Goal: Transaction & Acquisition: Purchase product/service

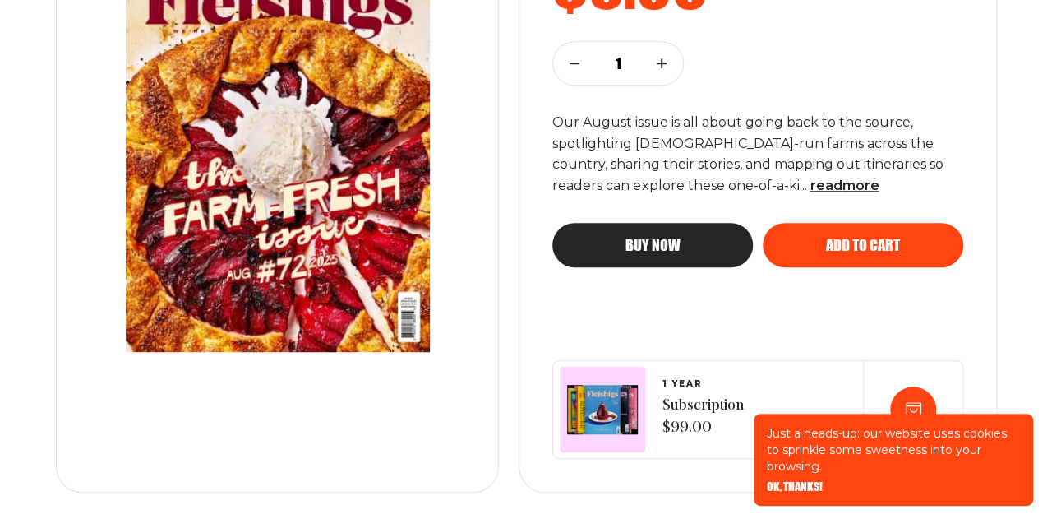
scroll to position [411, 0]
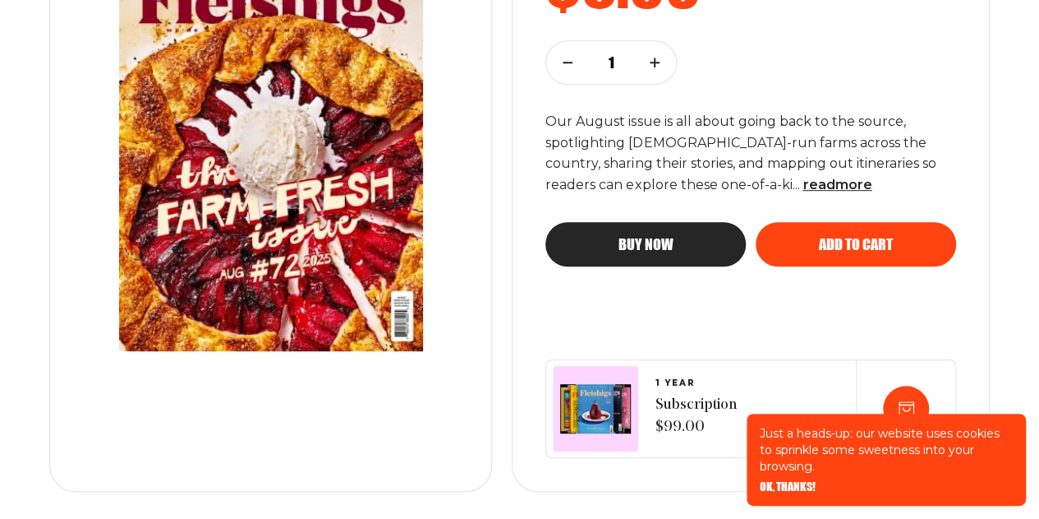
click at [613, 242] on div "Buy now" at bounding box center [646, 244] width 135 height 15
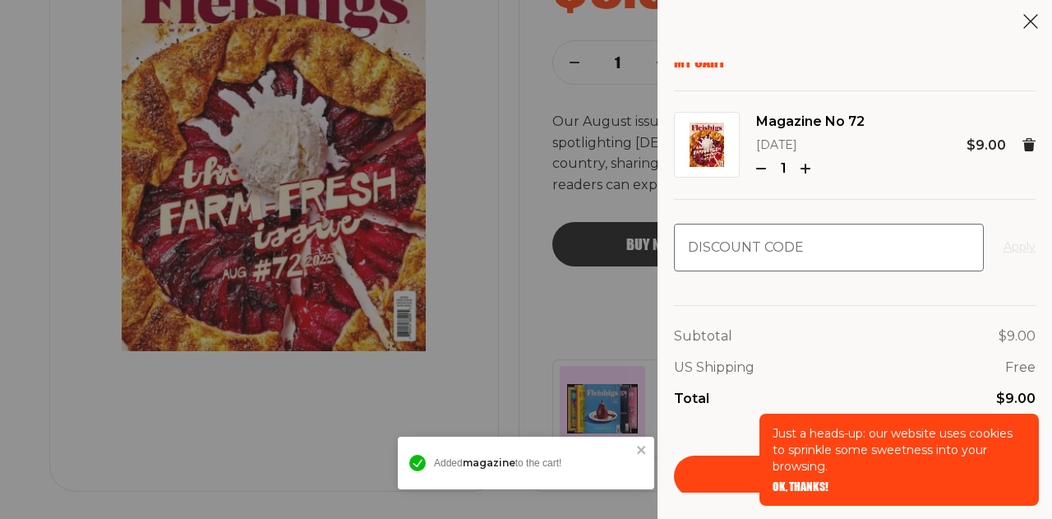
scroll to position [12, 0]
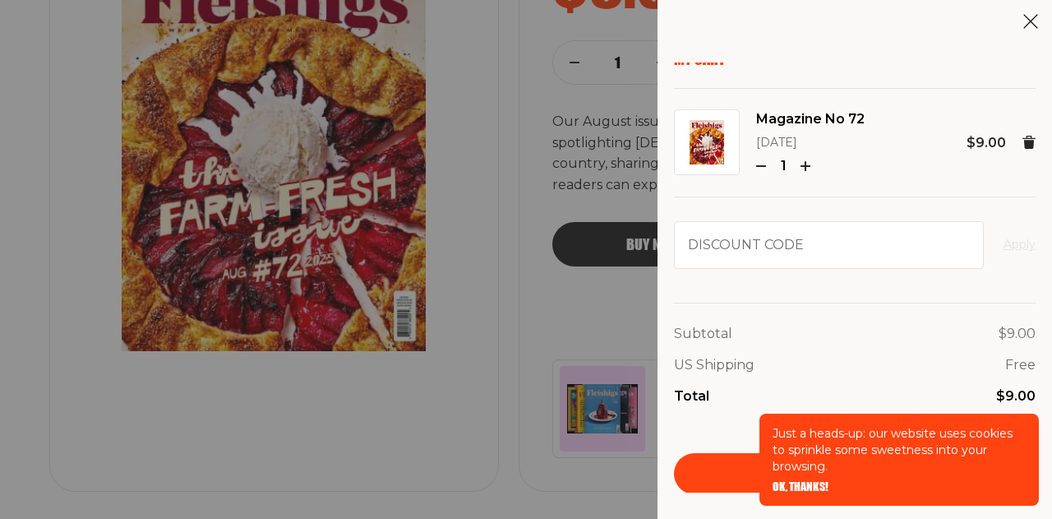
click at [811, 481] on span "OK, THANKS!" at bounding box center [800, 475] width 56 height 12
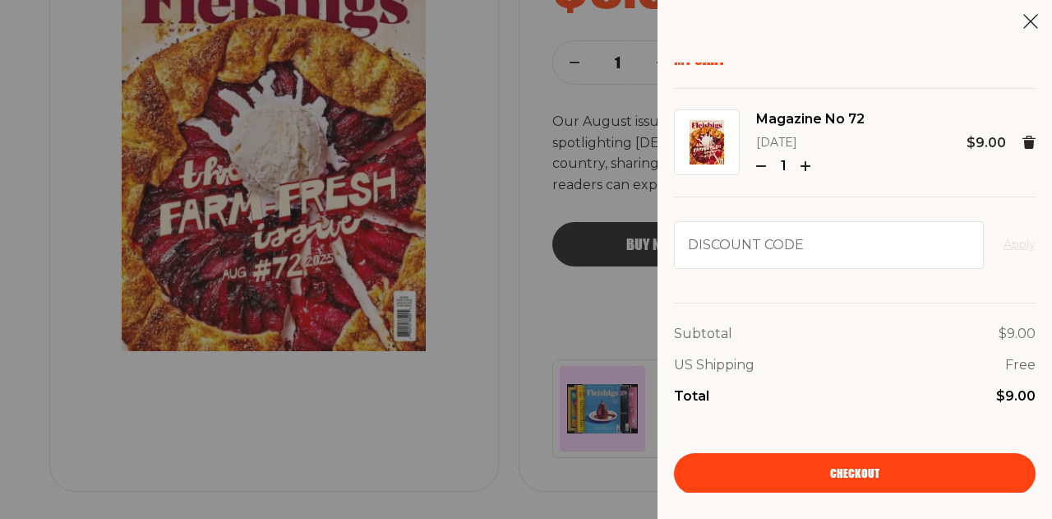
click at [910, 477] on link "Checkout" at bounding box center [855, 473] width 362 height 41
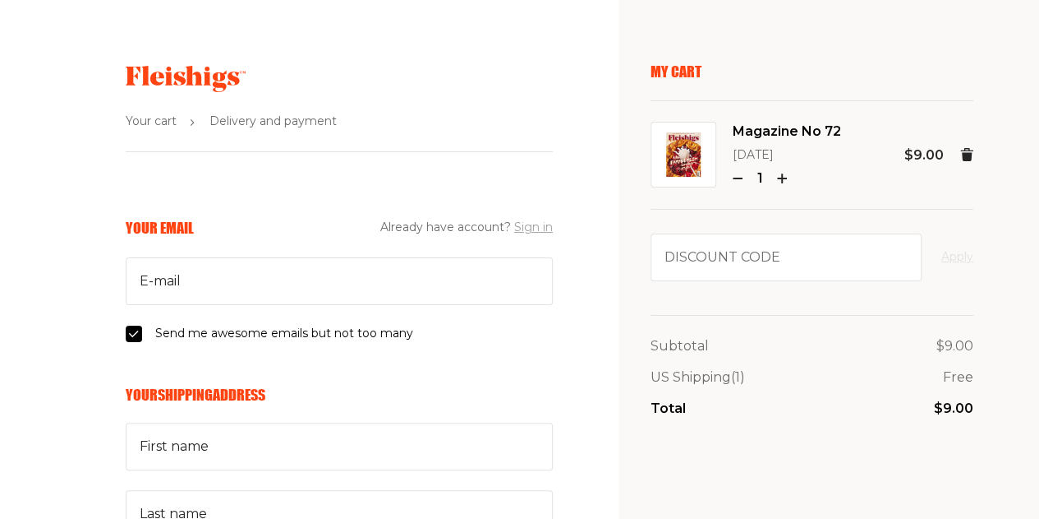
click at [537, 226] on button "Sign in" at bounding box center [533, 228] width 39 height 20
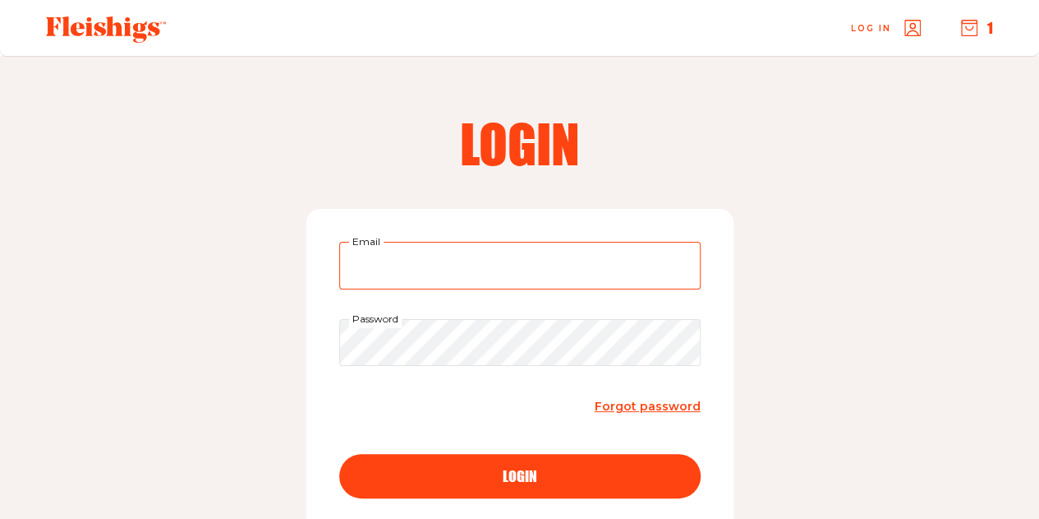
click at [408, 258] on input "Email" at bounding box center [520, 266] width 362 height 48
type input "[EMAIL_ADDRESS][DOMAIN_NAME]"
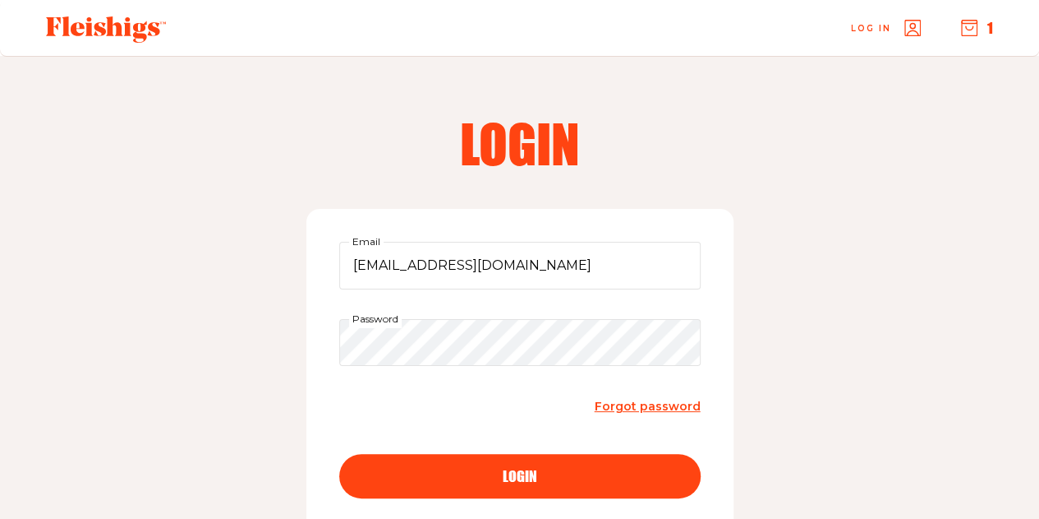
click at [505, 468] on span "login" at bounding box center [520, 461] width 35 height 15
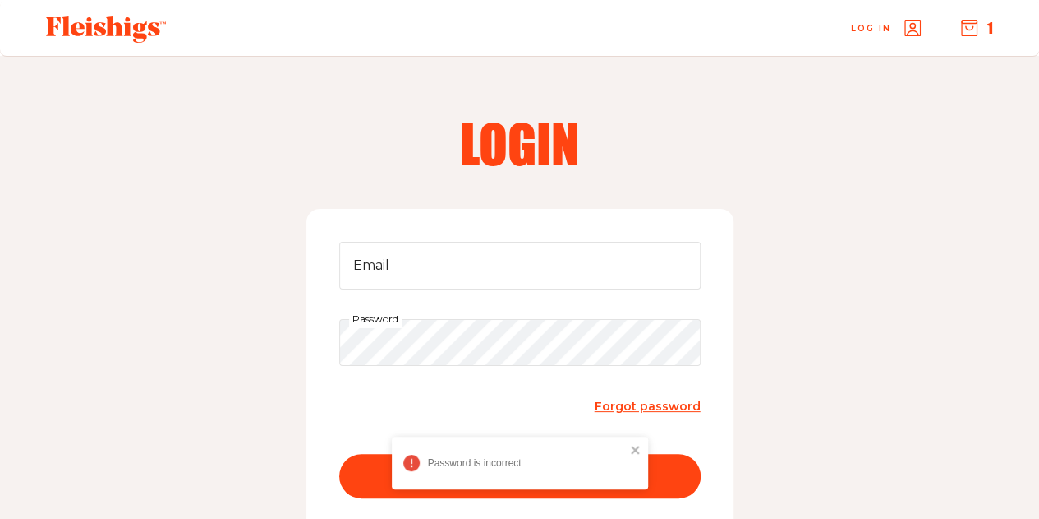
click at [637, 408] on span "Forgot password" at bounding box center [648, 406] width 106 height 15
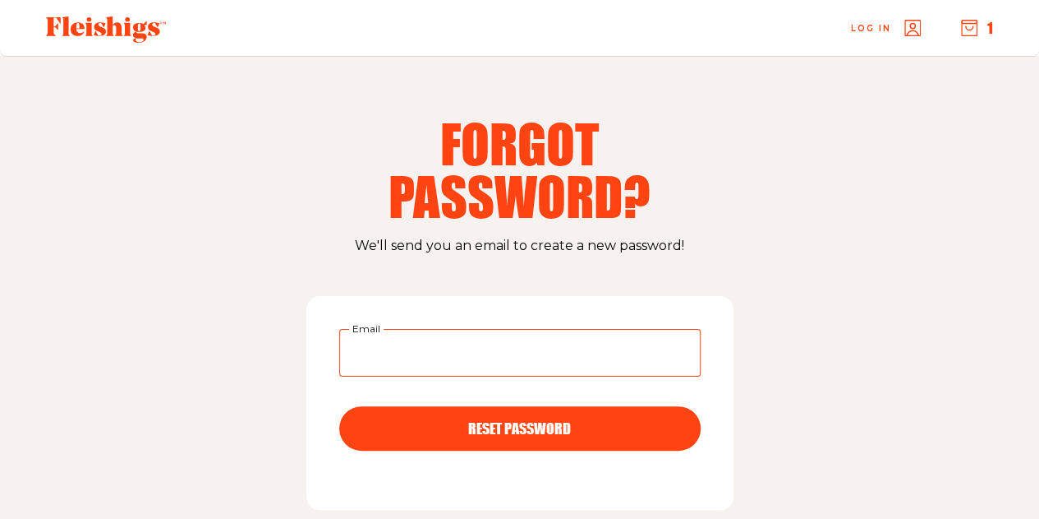
click at [440, 349] on input "Email" at bounding box center [520, 353] width 362 height 48
type input "dehrenkranz@maimonides.org"
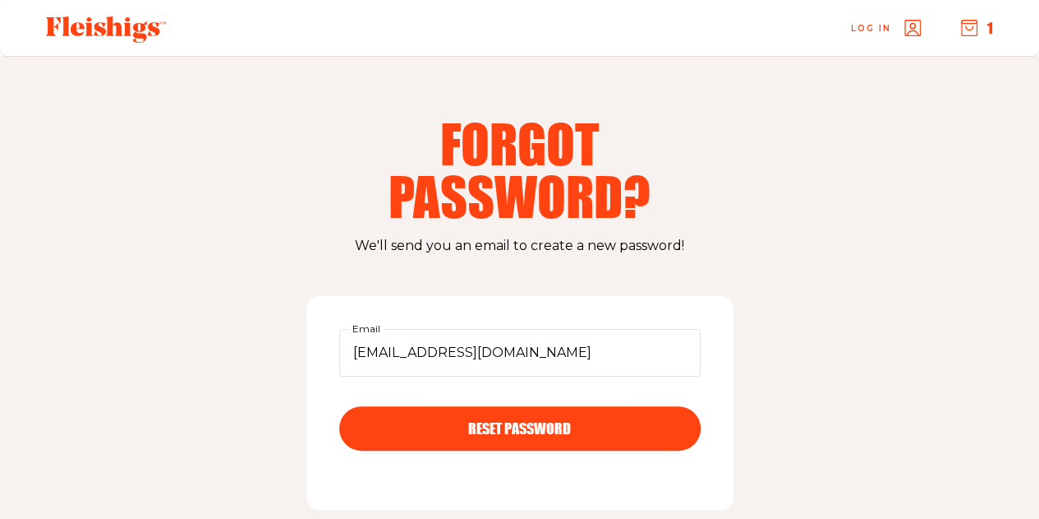
click at [426, 424] on div "RESET PASSWORD" at bounding box center [520, 428] width 296 height 15
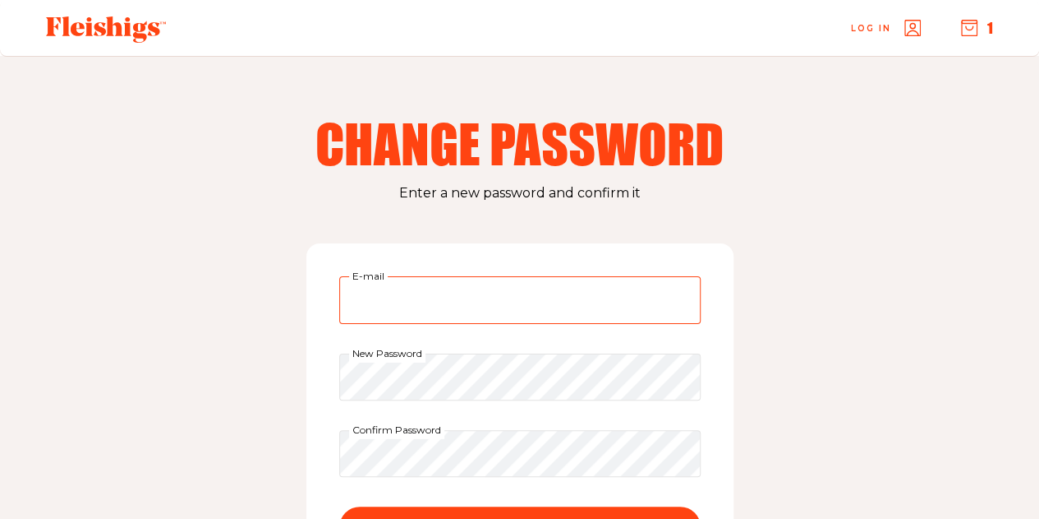
click at [418, 297] on input "E-mail" at bounding box center [520, 300] width 362 height 48
type input "[EMAIL_ADDRESS][DOMAIN_NAME]"
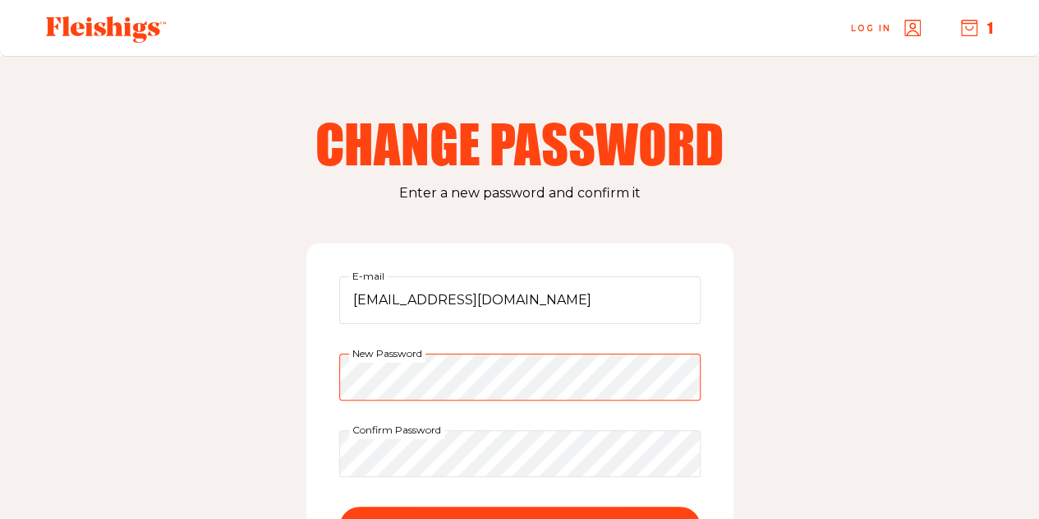
scroll to position [82, 0]
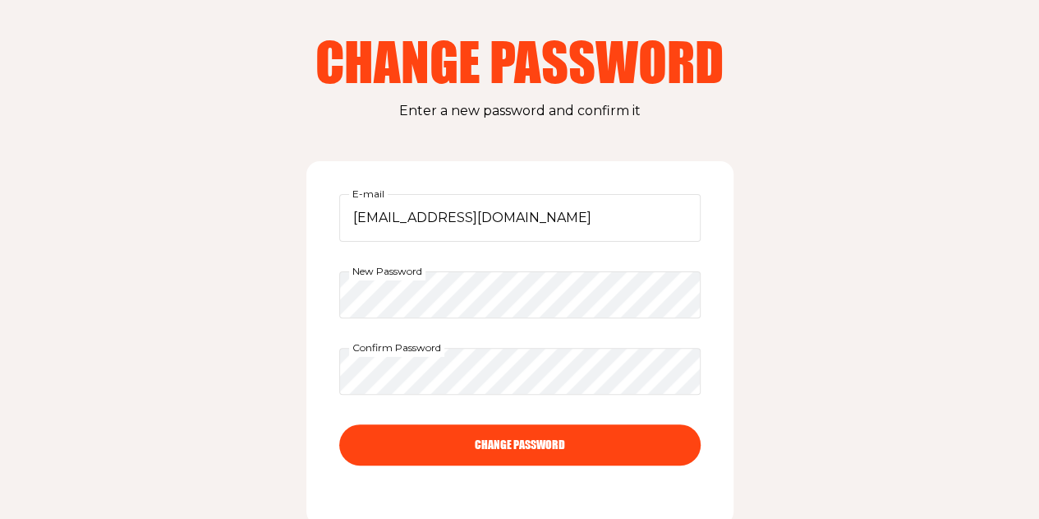
click at [508, 449] on button "CHANGE PASSWORD" at bounding box center [520, 444] width 362 height 41
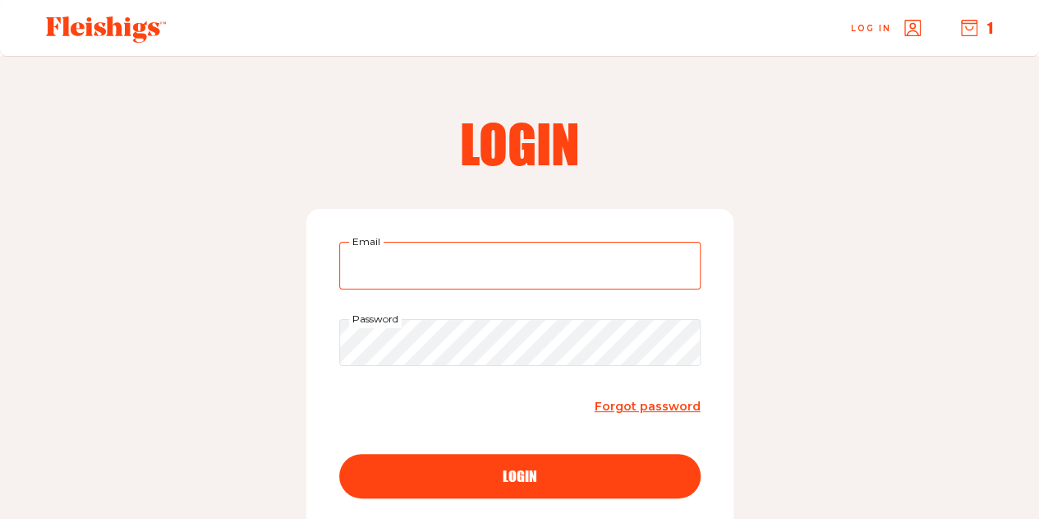
click at [413, 276] on input "Email" at bounding box center [520, 266] width 362 height 48
type input "dehrenkranz@maimonides.org"
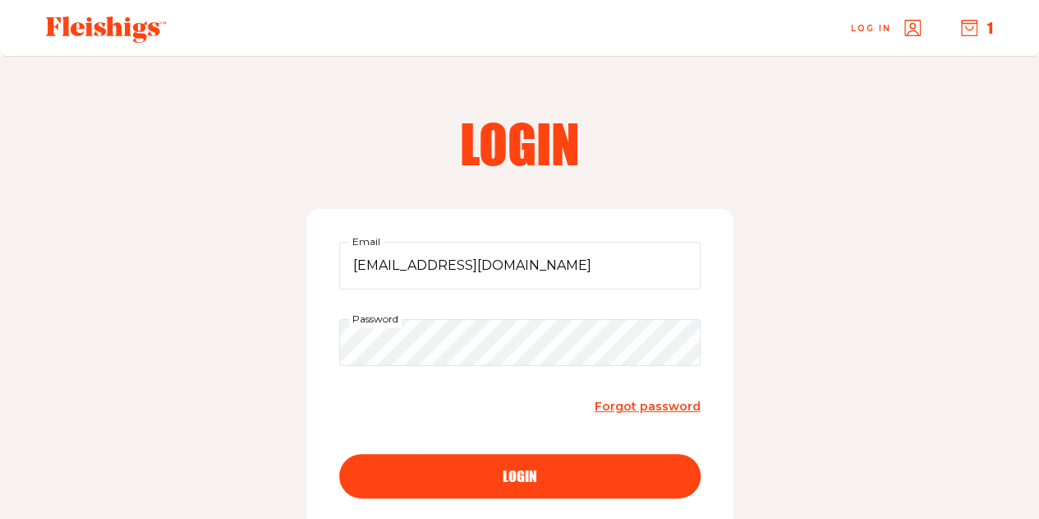
click at [509, 468] on span "login" at bounding box center [520, 461] width 35 height 15
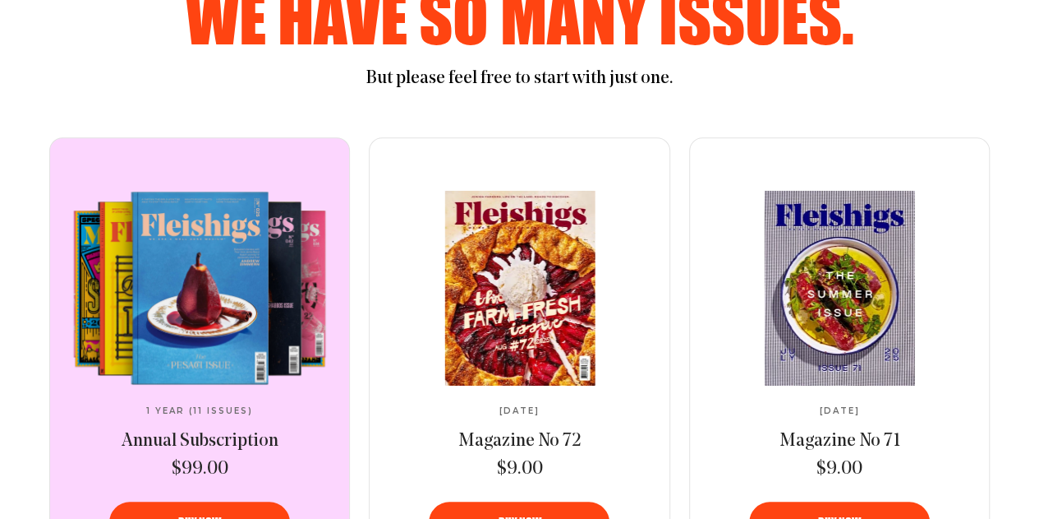
scroll to position [740, 0]
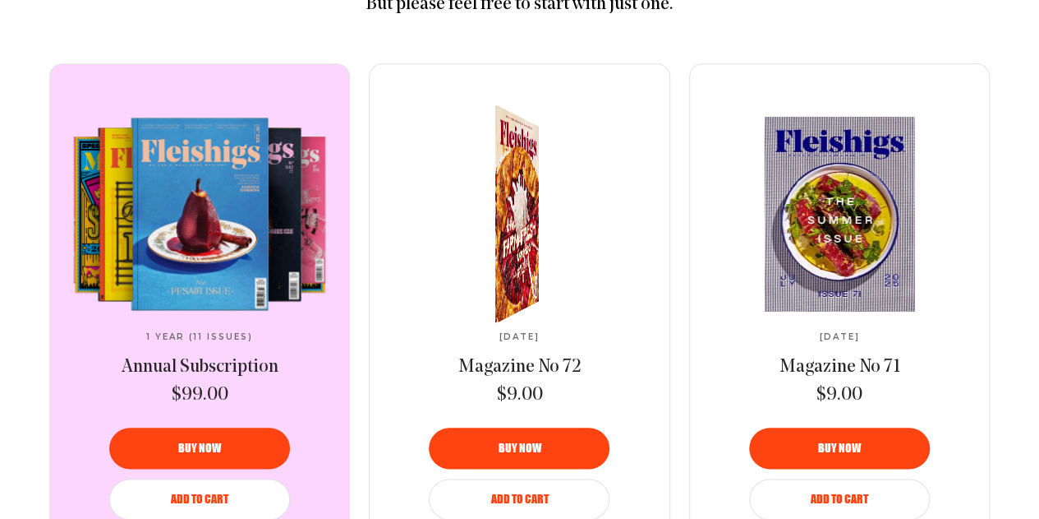
click at [535, 442] on span "Buy now" at bounding box center [519, 437] width 43 height 12
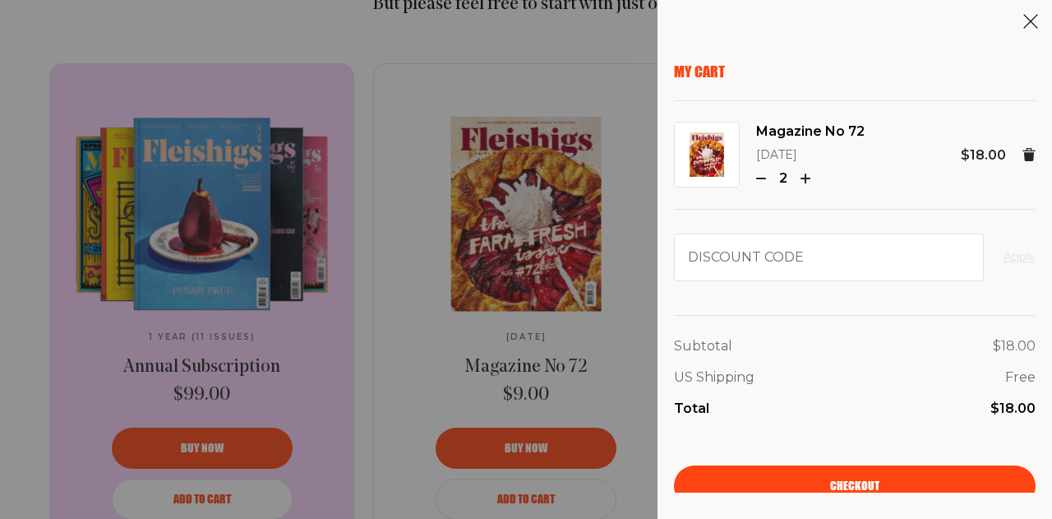
click at [1026, 23] on icon at bounding box center [1030, 21] width 16 height 16
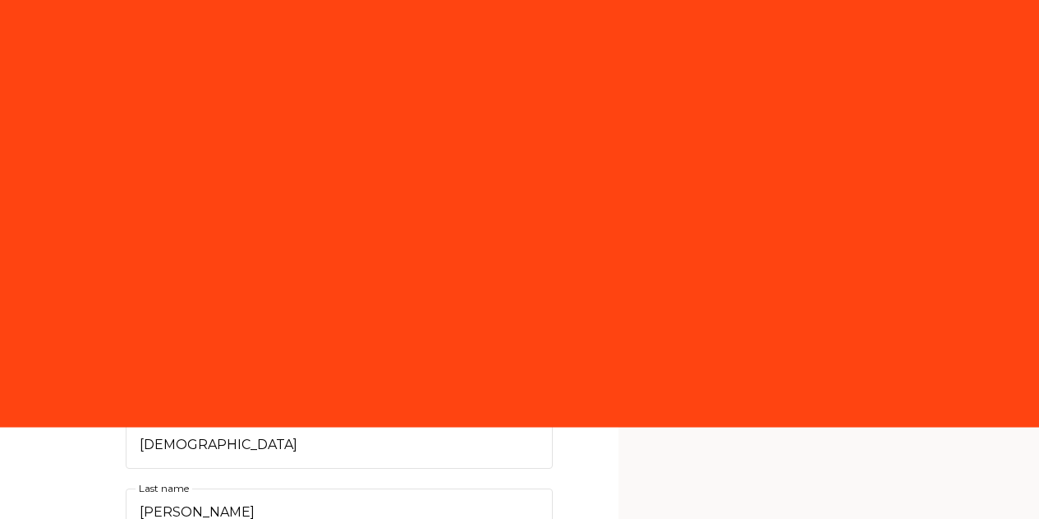
select select "US"
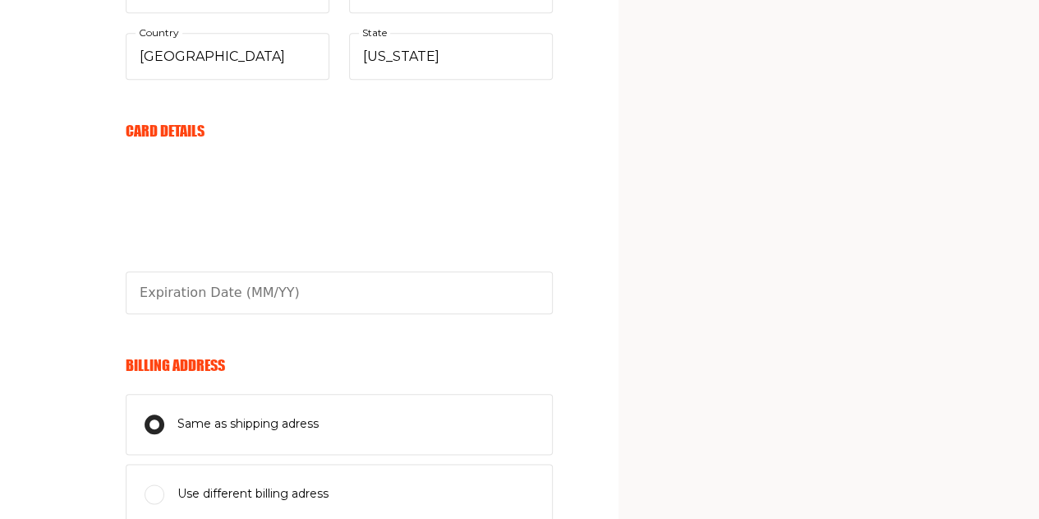
scroll to position [722, 0]
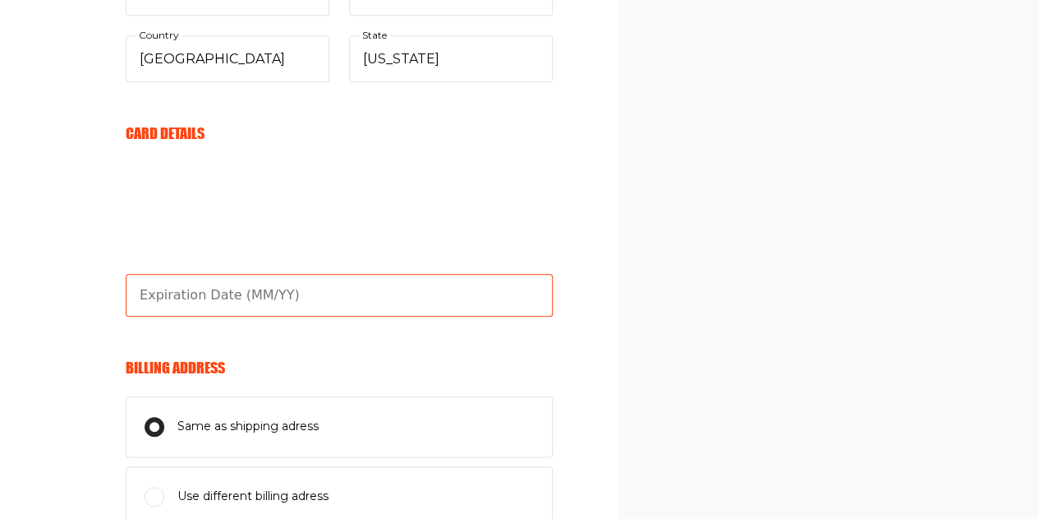
click at [245, 284] on input "text" at bounding box center [339, 295] width 427 height 43
type input "9"
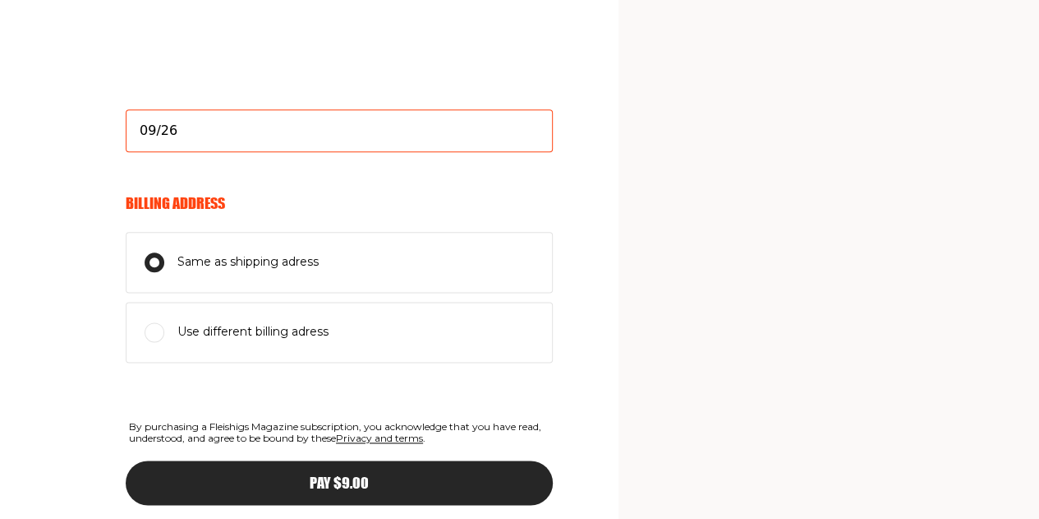
scroll to position [969, 0]
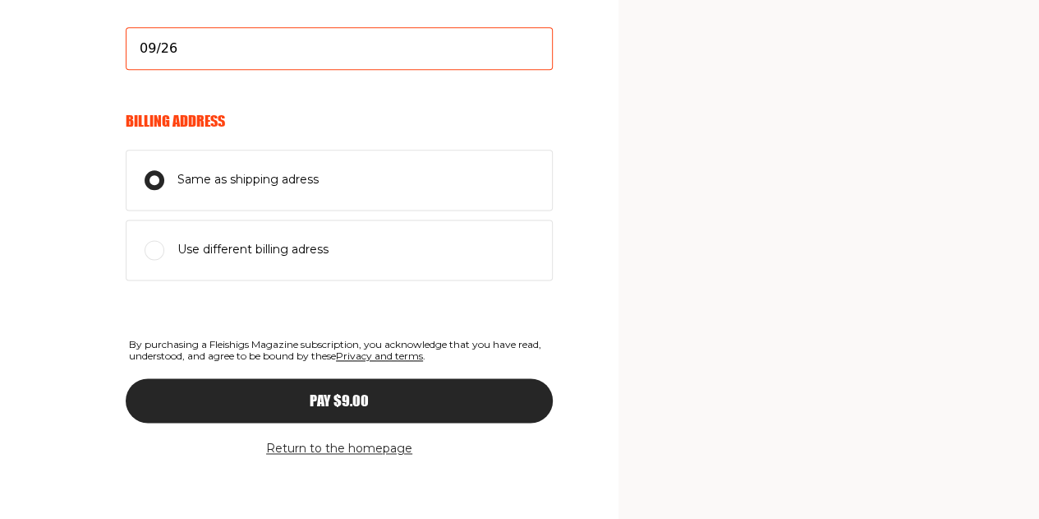
type input "09/26"
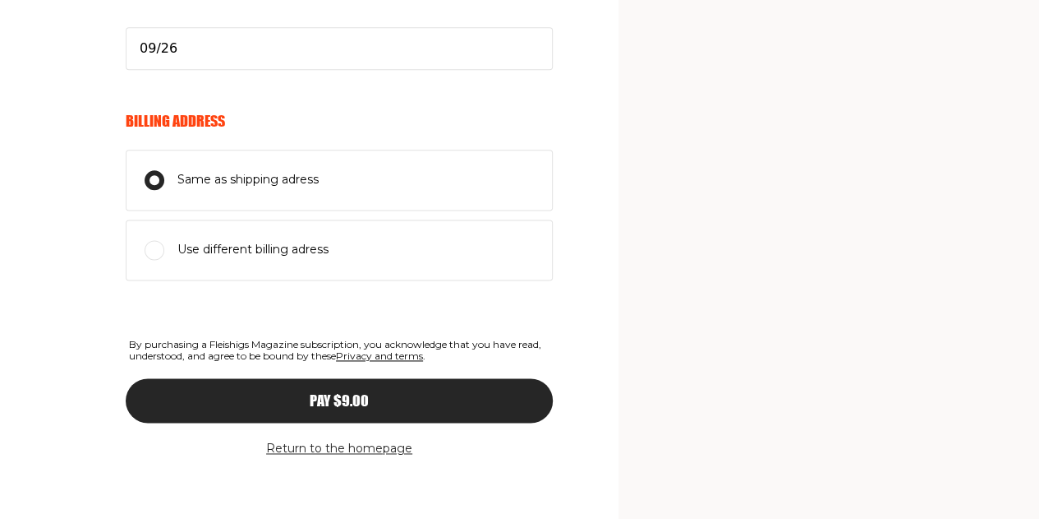
click at [390, 393] on div "Pay $9.00" at bounding box center [340, 400] width 362 height 15
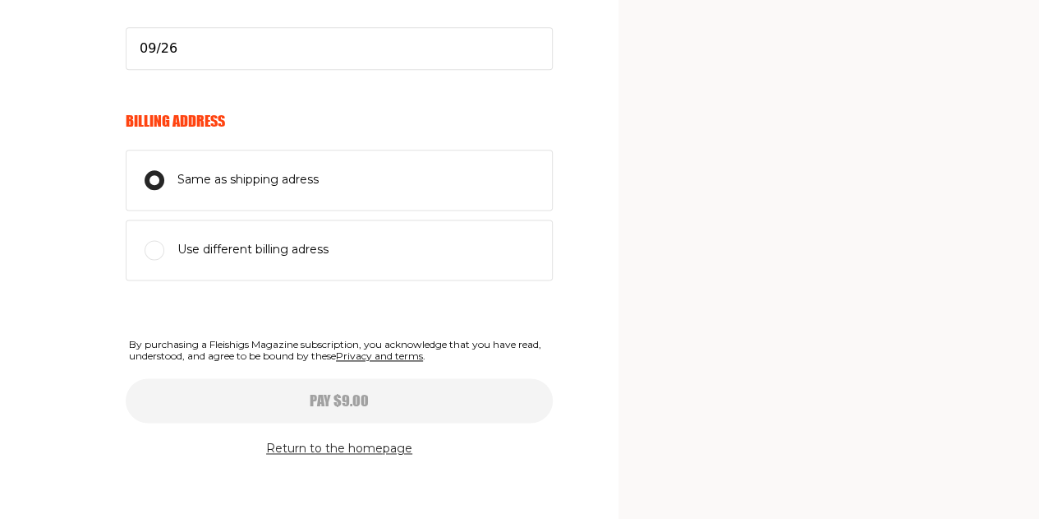
type input "09/26"
